Goal: Transaction & Acquisition: Download file/media

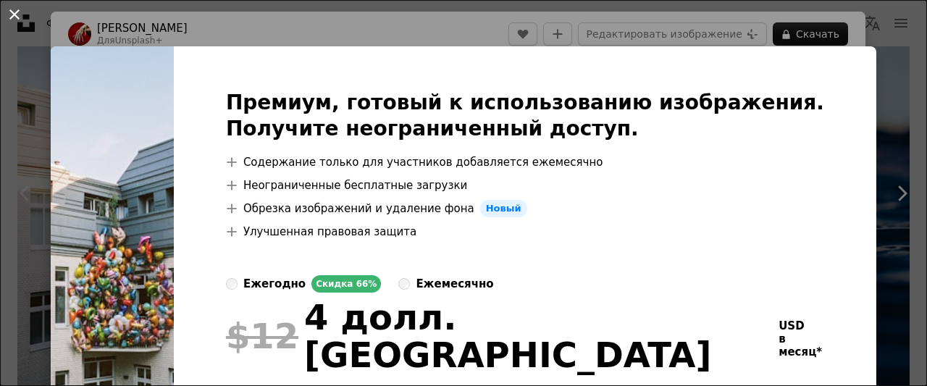
click at [17, 15] on button "An X shape" at bounding box center [14, 14] width 17 height 17
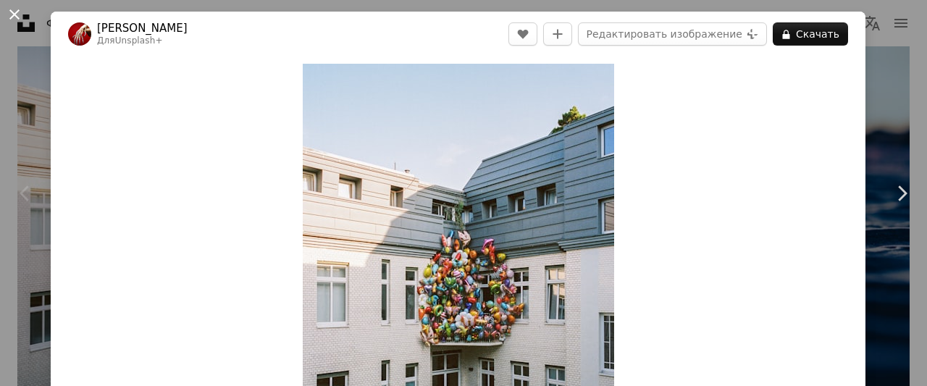
click at [12, 14] on button "An X shape" at bounding box center [14, 14] width 17 height 17
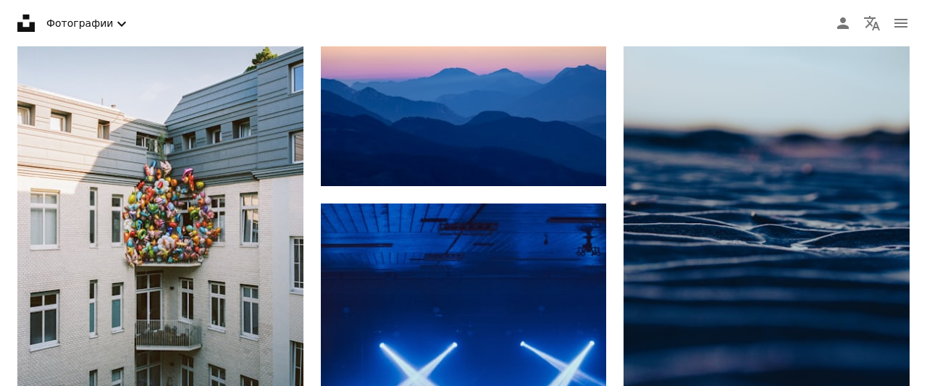
scroll to position [626, 0]
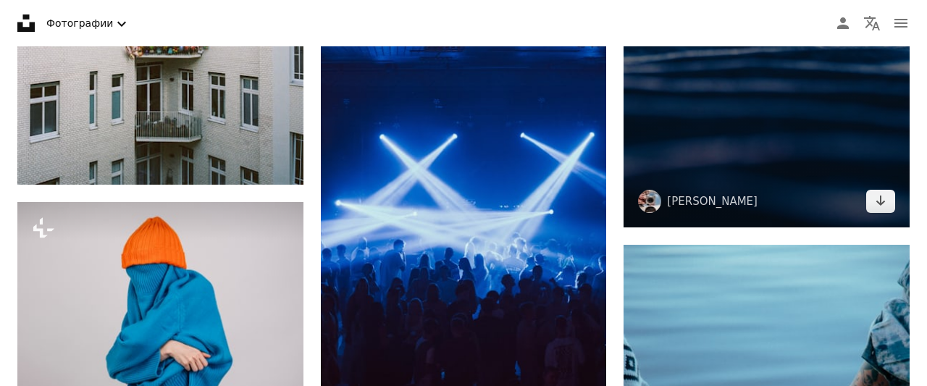
click at [640, 176] on img at bounding box center [767, 13] width 286 height 429
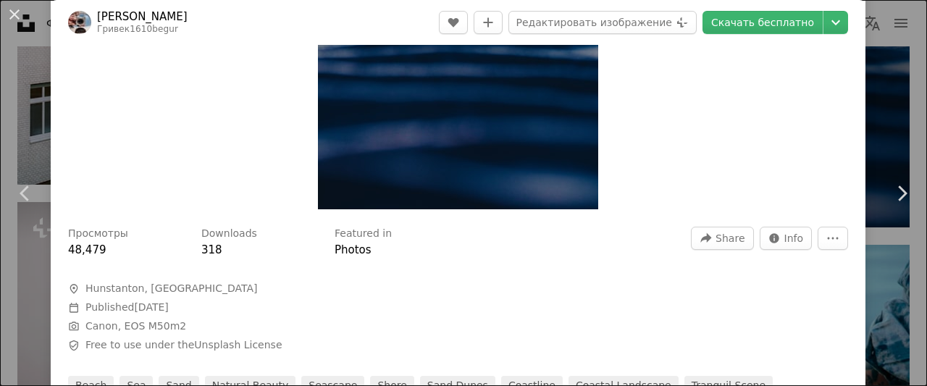
scroll to position [261, 0]
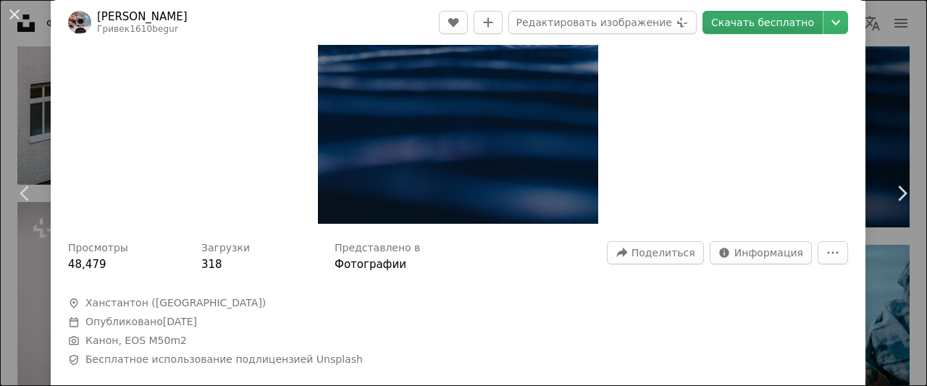
click at [784, 30] on link "Скачать бесплатно" at bounding box center [762, 22] width 120 height 23
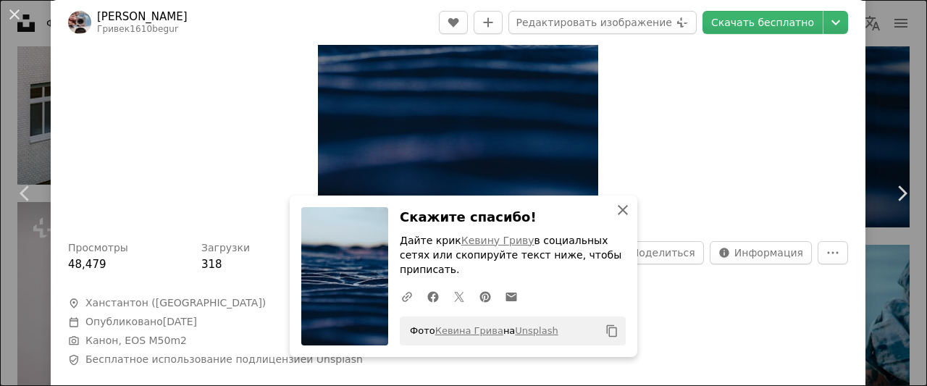
click at [625, 219] on icon "An X shape" at bounding box center [622, 209] width 17 height 17
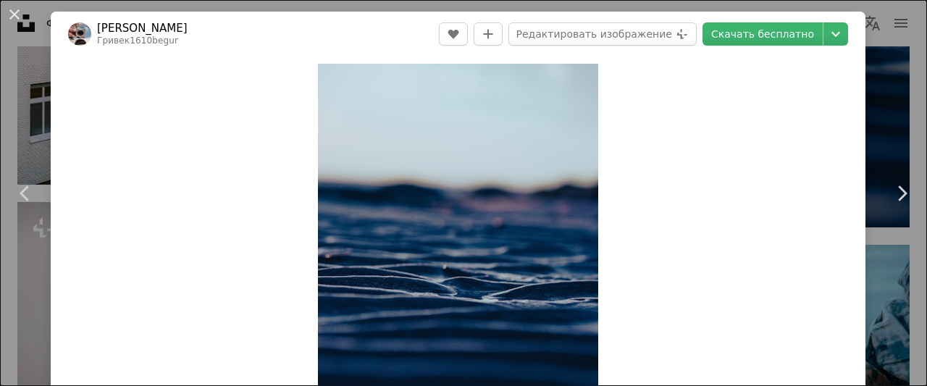
scroll to position [87, 0]
